Goal: Transaction & Acquisition: Purchase product/service

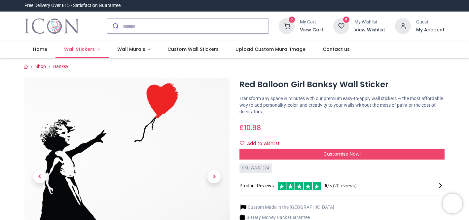
click at [87, 49] on span "Wall Stickers" at bounding box center [79, 49] width 31 height 7
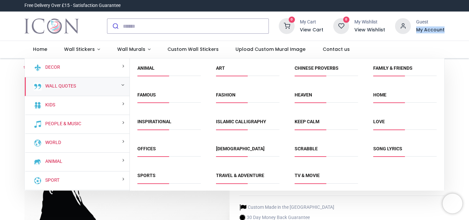
drag, startPoint x: 468, startPoint y: 22, endPoint x: 468, endPoint y: 34, distance: 11.9
click at [468, 34] on div "0 My Cart View Cart 0 Guest" at bounding box center [234, 26] width 469 height 29
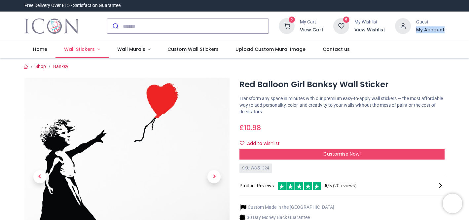
click at [75, 49] on span "Wall Stickers" at bounding box center [79, 49] width 31 height 7
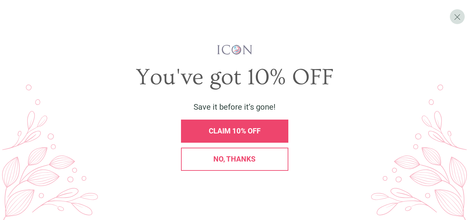
click at [208, 164] on div "No, thanks" at bounding box center [234, 159] width 107 height 23
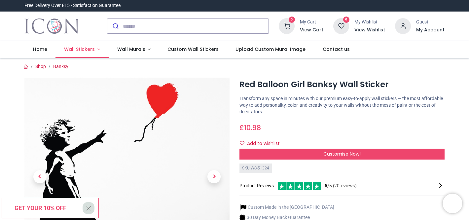
click at [83, 50] on span "Wall Stickers" at bounding box center [79, 49] width 31 height 7
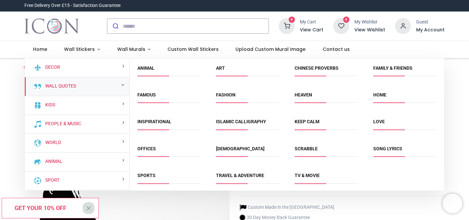
click at [112, 83] on div "Wall Quotes" at bounding box center [77, 86] width 105 height 19
click at [61, 86] on link "Wall Quotes" at bounding box center [59, 86] width 33 height 7
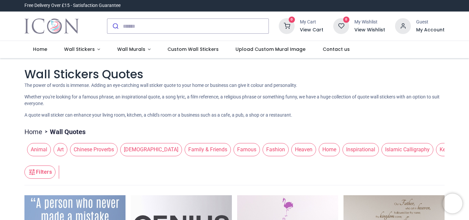
drag, startPoint x: 467, startPoint y: 28, endPoint x: 469, endPoint y: 35, distance: 6.8
click at [469, 35] on div "Login • Register Home Wall Stickers" at bounding box center [234, 110] width 469 height 220
click at [468, 34] on div "0 My Cart View Cart 0 Guest" at bounding box center [234, 26] width 469 height 29
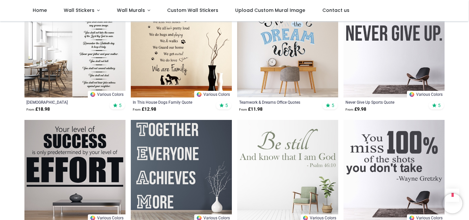
scroll to position [782, 0]
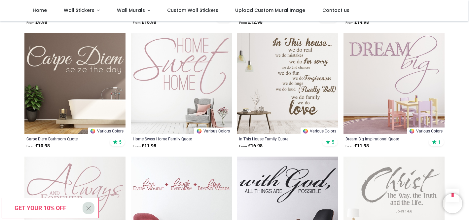
scroll to position [1125, 0]
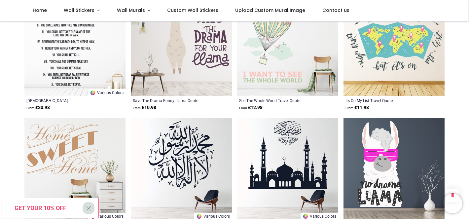
scroll to position [1651, 0]
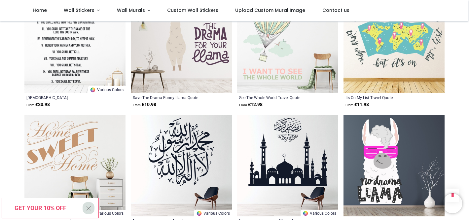
click at [90, 207] on span "X" at bounding box center [89, 208] width 6 height 11
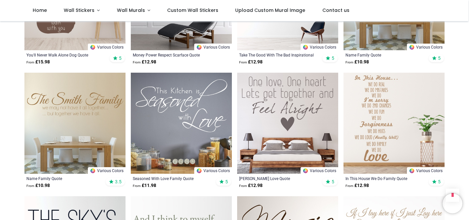
scroll to position [2628, 0]
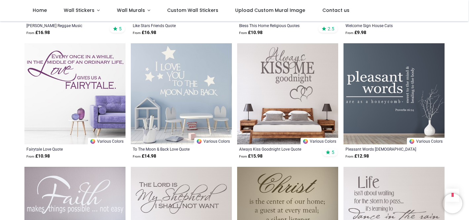
scroll to position [3399, 0]
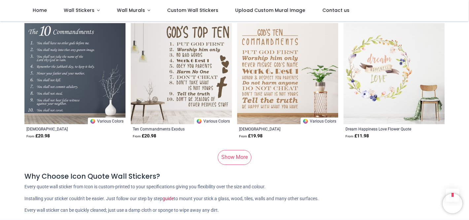
scroll to position [4351, 0]
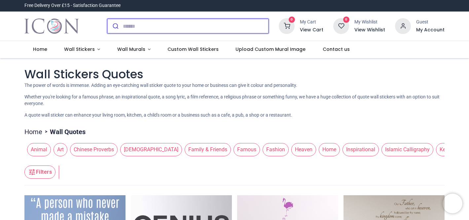
click at [251, 23] on input "search" at bounding box center [196, 26] width 146 height 15
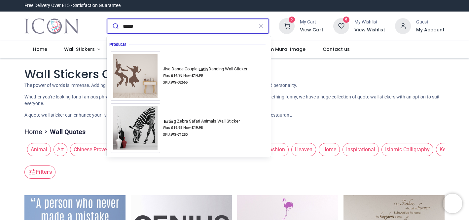
type input "*****"
click at [107, 19] on button "submit" at bounding box center [115, 26] width 16 height 15
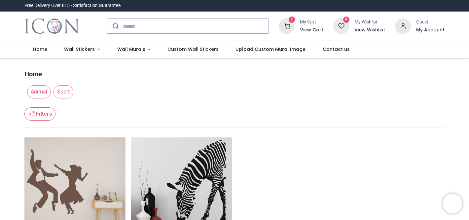
drag, startPoint x: 468, startPoint y: 41, endPoint x: 466, endPoint y: 46, distance: 4.6
click at [466, 46] on nav "0 0 Home Wall Stickers" at bounding box center [234, 49] width 469 height 17
click at [193, 50] on span "Custom Wall Stickers" at bounding box center [193, 49] width 51 height 7
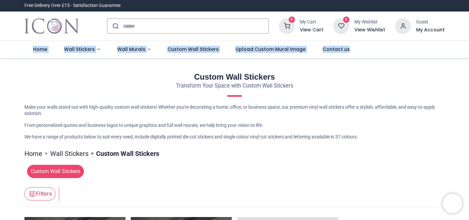
drag, startPoint x: 468, startPoint y: 29, endPoint x: 468, endPoint y: 52, distance: 22.5
click at [468, 52] on div "Login • Register Home Wall Stickers" at bounding box center [234, 110] width 469 height 220
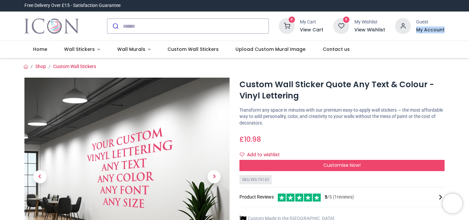
drag, startPoint x: 468, startPoint y: 20, endPoint x: 468, endPoint y: 27, distance: 6.9
click at [468, 27] on div "0 My Cart View Cart 0 Guest" at bounding box center [234, 26] width 469 height 29
